Goal: Task Accomplishment & Management: Use online tool/utility

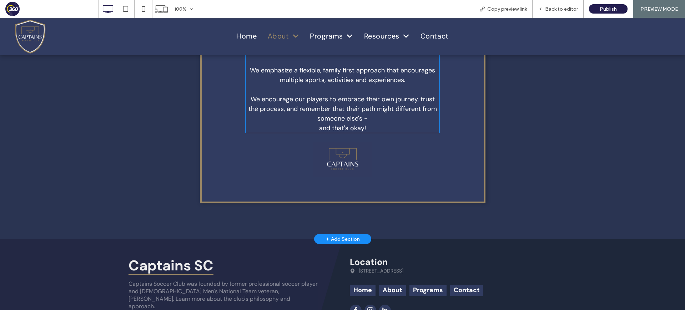
scroll to position [332, 0]
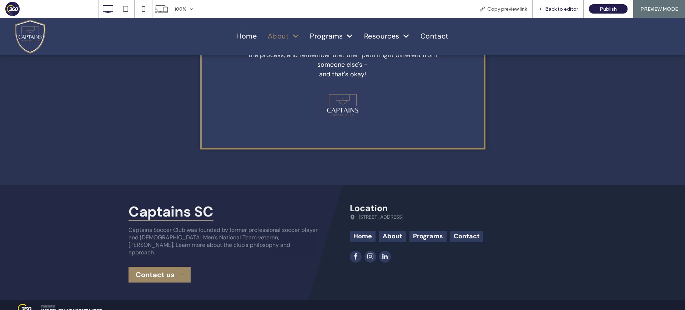
click at [557, 8] on span "Back to editor" at bounding box center [561, 9] width 33 height 6
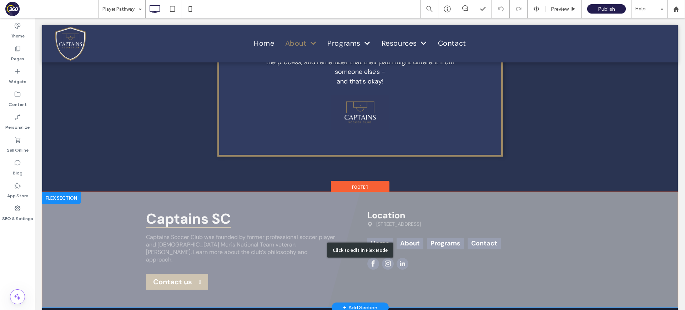
click at [429, 247] on div "Click to edit in Flex Mode" at bounding box center [360, 250] width 636 height 115
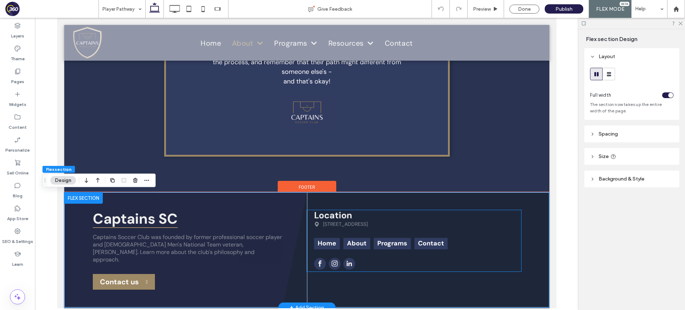
click at [368, 221] on p "[STREET_ADDRESS]" at bounding box center [345, 224] width 45 height 6
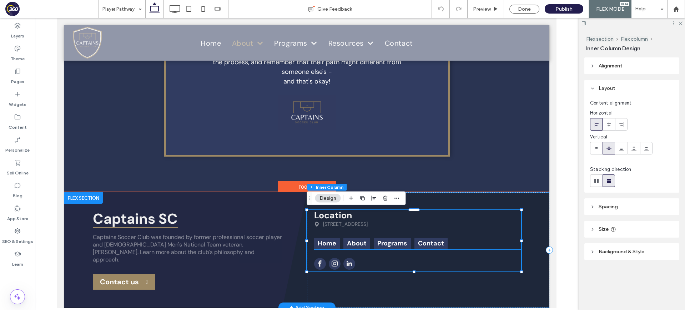
click at [390, 218] on h2 "Location" at bounding box center [417, 215] width 207 height 11
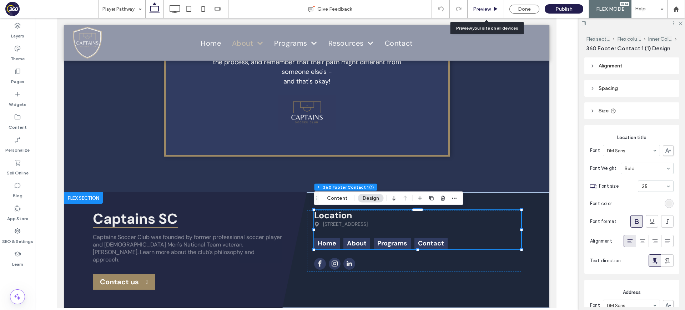
click at [493, 9] on div "Preview" at bounding box center [486, 9] width 36 height 6
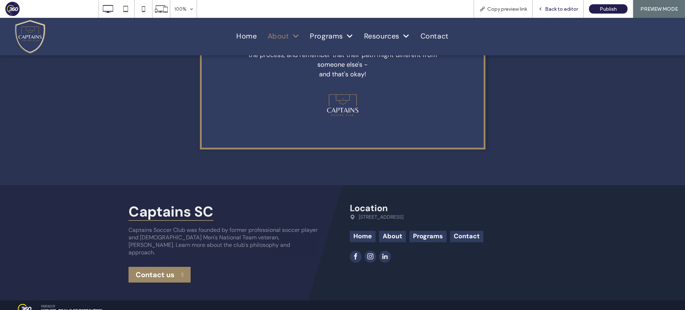
click at [554, 9] on span "Back to editor" at bounding box center [561, 9] width 33 height 6
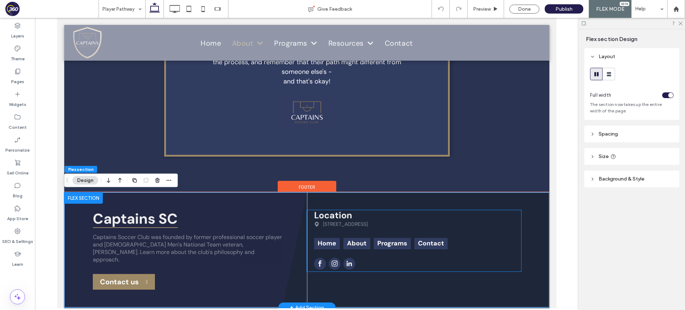
click at [434, 212] on h2 "Location" at bounding box center [417, 215] width 207 height 11
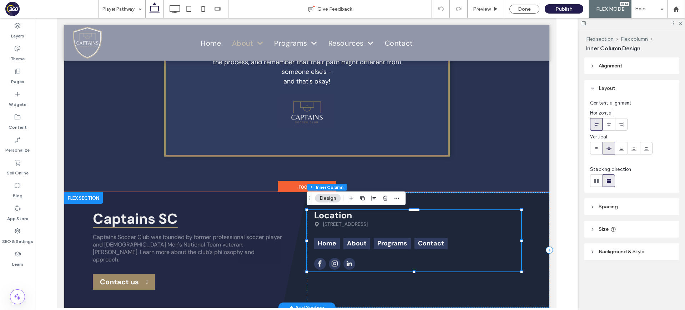
click at [388, 214] on h2 "Location" at bounding box center [417, 215] width 207 height 11
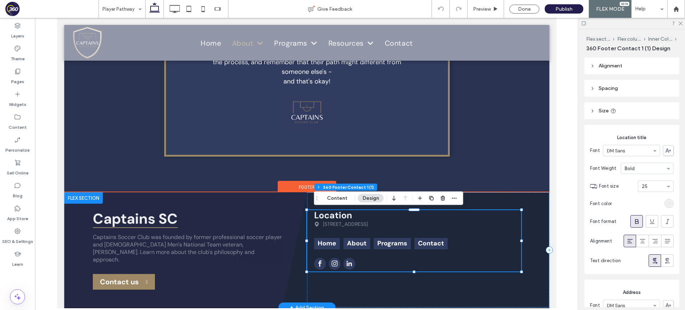
click at [388, 214] on h2 "Location" at bounding box center [417, 215] width 207 height 11
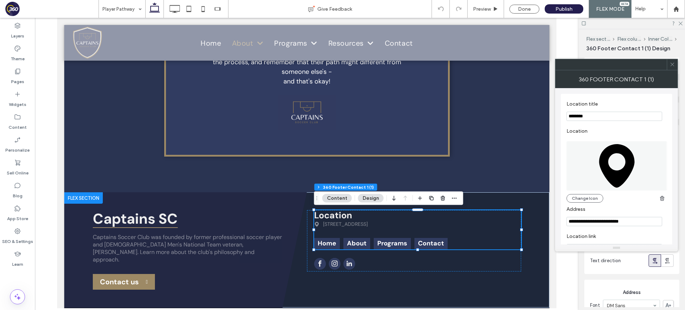
click at [617, 221] on input "**********" at bounding box center [615, 221] width 96 height 9
paste input "Address"
type input "**********"
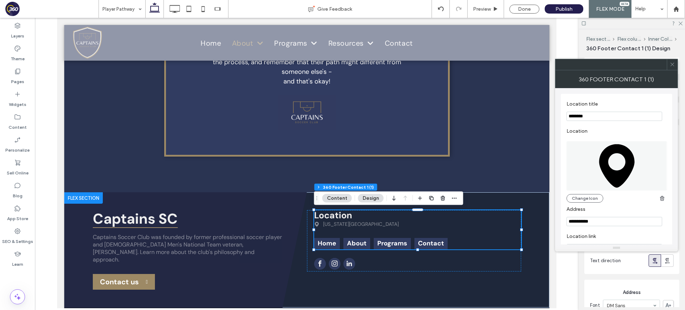
click at [617, 65] on div at bounding box center [672, 64] width 11 height 11
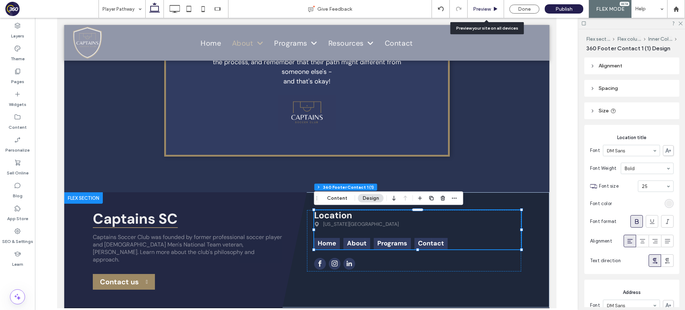
click at [496, 5] on div "Preview" at bounding box center [486, 9] width 36 height 18
click at [493, 8] on div "Preview" at bounding box center [486, 9] width 36 height 6
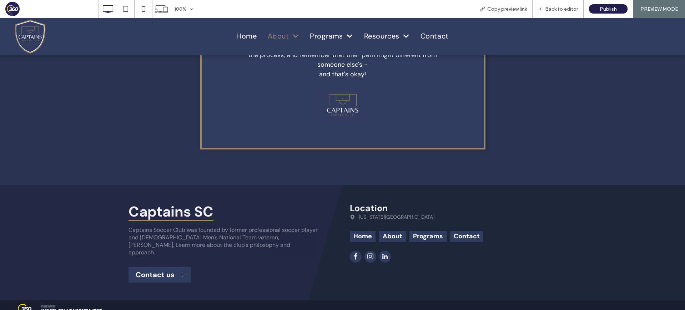
click at [169, 271] on h2 "Contact us" at bounding box center [155, 275] width 39 height 9
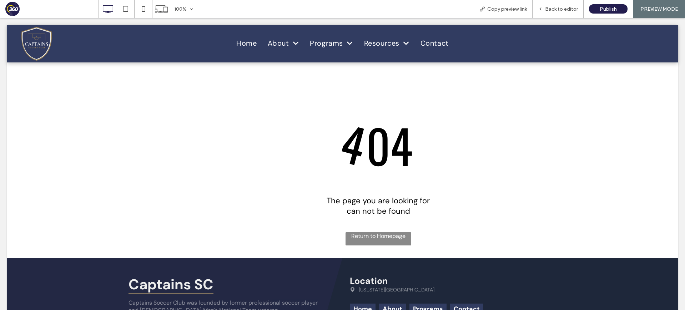
click at [568, 9] on div at bounding box center [342, 155] width 685 height 310
